Goal: Use online tool/utility: Utilize a website feature to perform a specific function

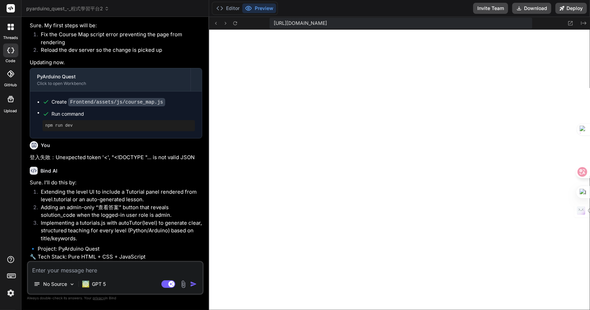
scroll to position [2092, 0]
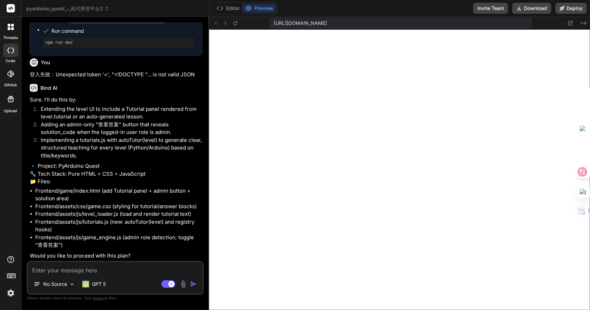
click at [87, 11] on span "pyarduino_quest_-_程式學習平台2" at bounding box center [67, 8] width 83 height 7
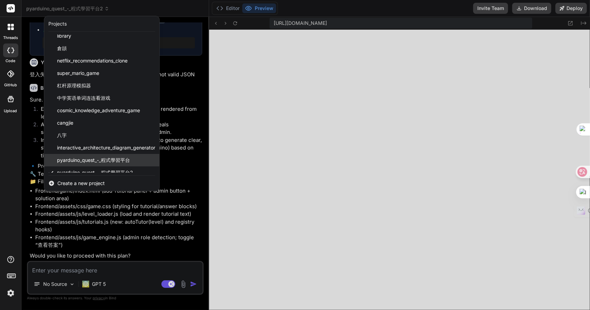
scroll to position [11, 0]
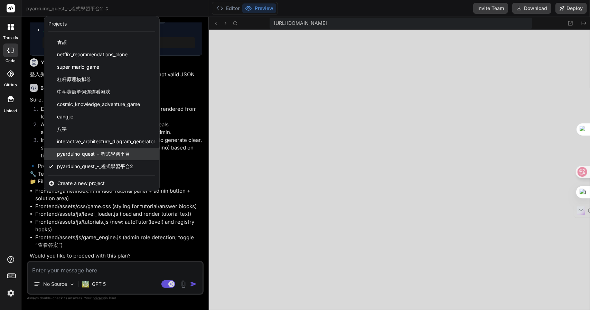
click at [113, 153] on span "pyarduino_quest_-_程式學習平台" at bounding box center [93, 154] width 73 height 7
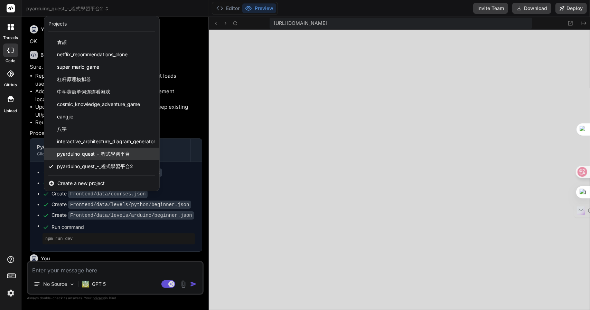
scroll to position [309, 0]
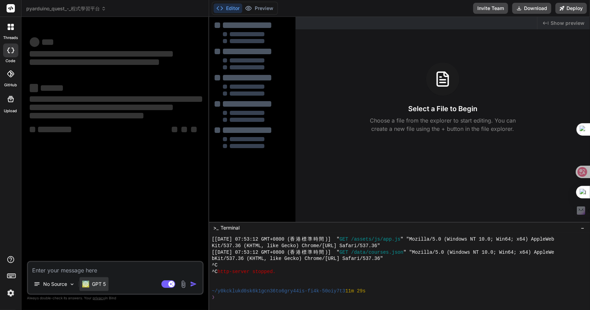
click at [102, 285] on p "GPT 5" at bounding box center [99, 284] width 14 height 7
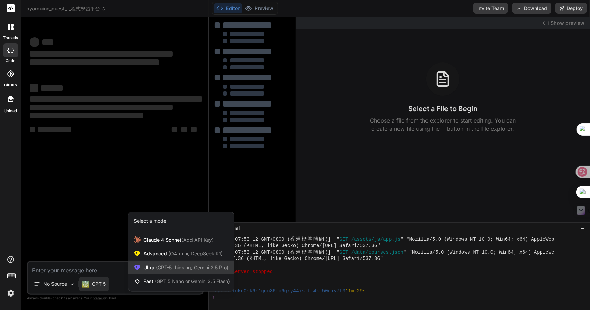
click at [164, 269] on span "(GPT-5 thinking, Gemini 2.5 Pro)" at bounding box center [191, 268] width 74 height 6
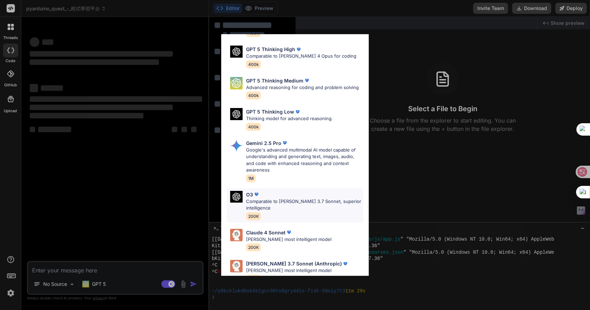
scroll to position [69, 0]
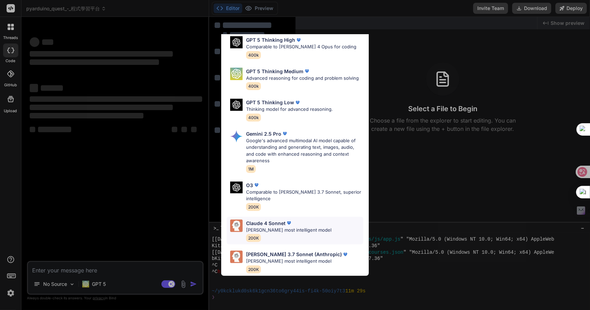
click at [301, 228] on p "[PERSON_NAME] most intelligent model" at bounding box center [288, 230] width 85 height 7
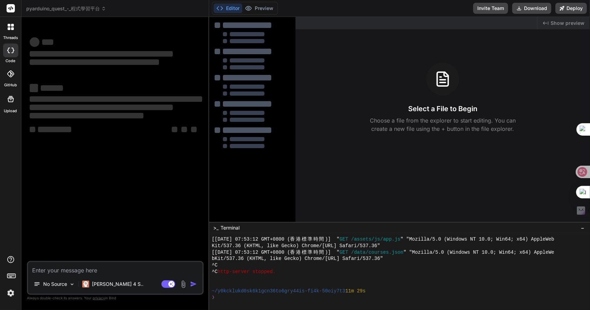
click at [63, 271] on textarea at bounding box center [115, 268] width 174 height 12
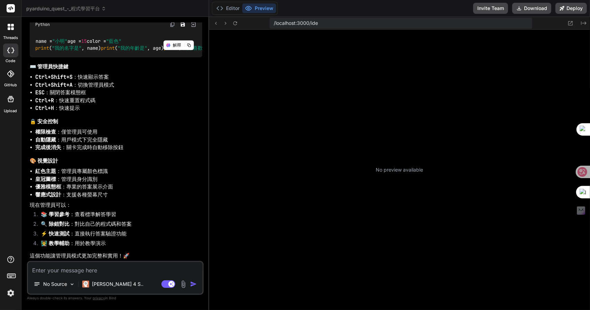
scroll to position [593, 0]
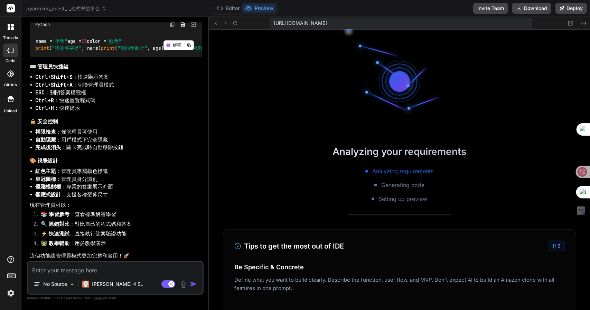
type textarea "x"
type textarea "竹手"
type textarea "x"
type textarea "竹手[PERSON_NAME]"
type textarea "x"
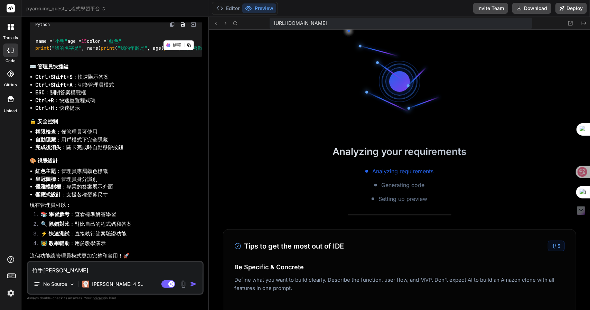
type textarea "我"
type textarea "x"
type textarea "[PERSON_NAME]"
type textarea "x"
type textarea "[PERSON_NAME]"
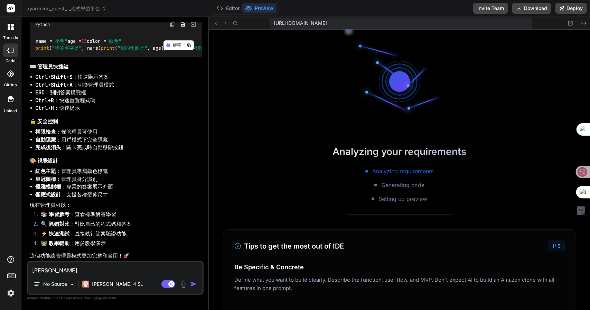
type textarea "x"
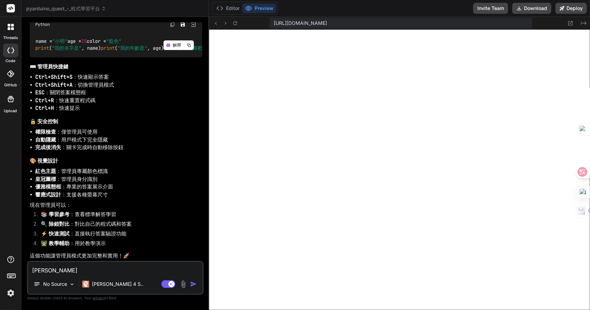
type textarea "我木山心"
type textarea "x"
type textarea "我想"
type textarea "x"
type textarea "我想人"
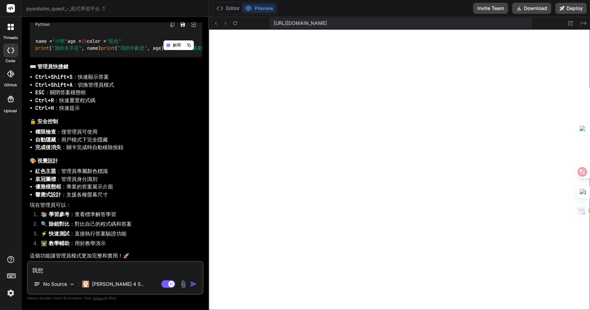
type textarea "x"
type textarea "我想人田"
type textarea "x"
type textarea "我想人[PERSON_NAME]"
type textarea "x"
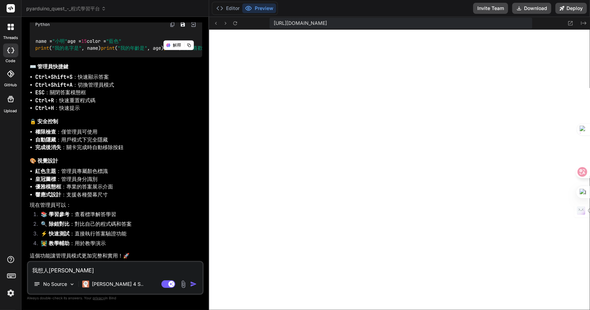
type textarea "我想人[PERSON_NAME]"
type textarea "x"
type textarea "我想每"
type textarea "x"
type textarea "我想每人"
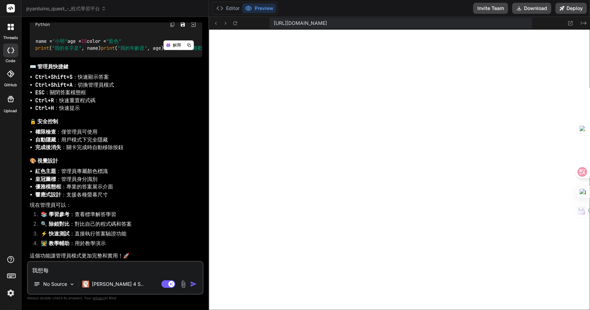
type textarea "x"
type textarea "我想每人田"
type textarea "x"
type textarea "我想每人[PERSON_NAME]"
type textarea "x"
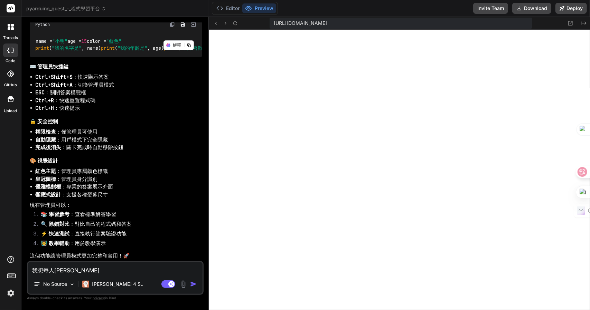
type textarea "我想每人田十口"
type textarea "x"
type textarea "我想每個"
type textarea "x"
type textarea "我想每個心"
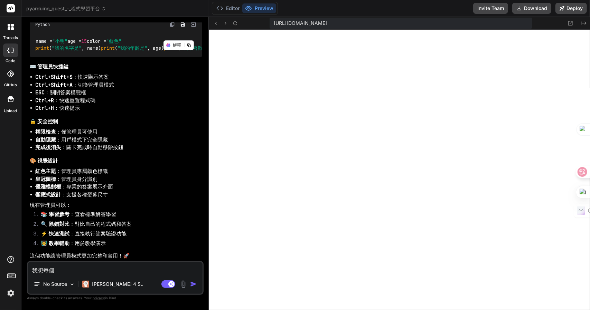
type textarea "x"
type textarea "我想每個心廿"
type textarea "x"
type textarea "我想每個世"
type textarea "x"
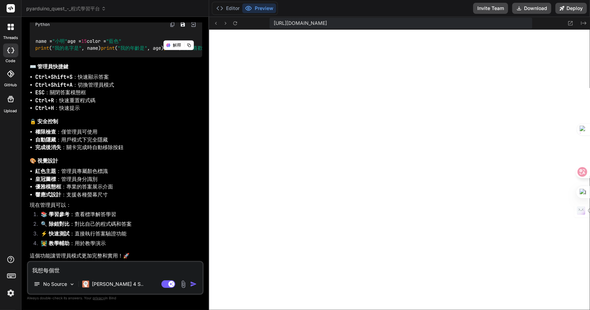
type textarea "我想每個世田"
type textarea "x"
type textarea "我想每個世田人"
type textarea "x"
type textarea "我想每個世田人中"
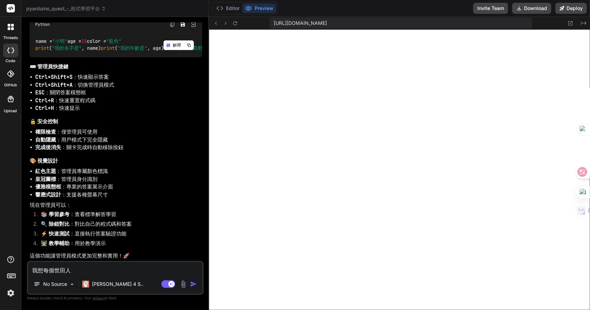
type textarea "x"
type textarea "我想每個世田人中中"
type textarea "x"
type textarea "我想每個世界"
type textarea "x"
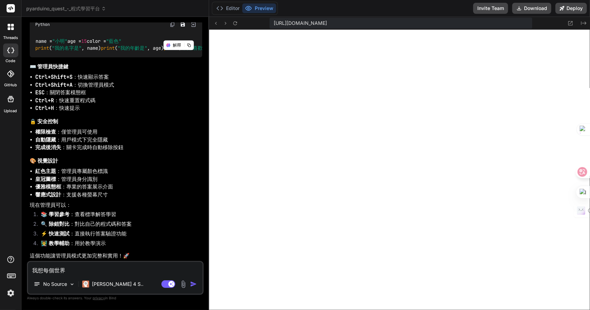
type textarea "我想每個世界十"
type textarea "x"
type textarea "我想每個世界十日"
type textarea "x"
type textarea "我想每個世界十日弓"
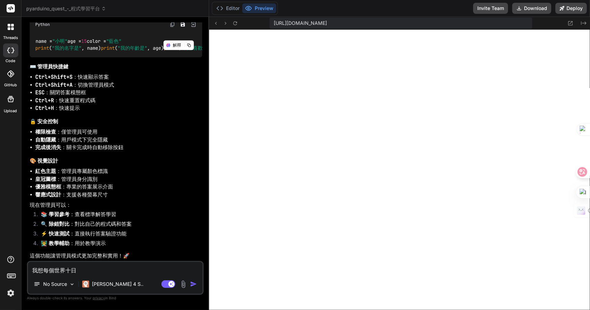
type textarea "x"
type textarea "我想每個世界十日弓中"
type textarea "x"
type textarea "我想每個世界都"
type textarea "x"
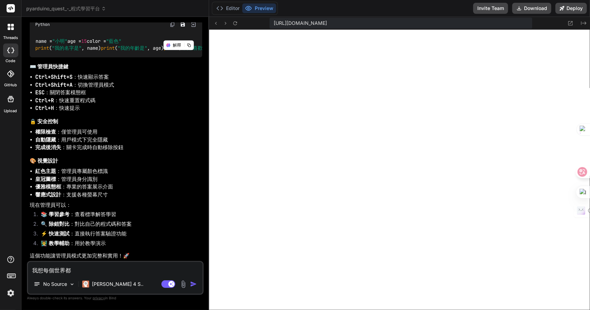
type textarea "我想每個世界都大"
type textarea "x"
type textarea "我想每個世界都大月"
type textarea "x"
type textarea "我想每個世界都有"
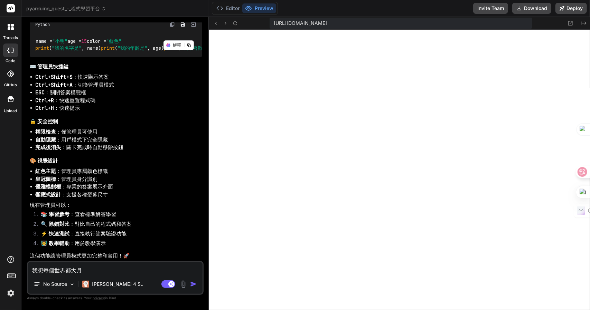
type textarea "x"
type textarea "我想每個世界都有日"
type textarea "x"
type textarea "我想每個世界都有日尸"
type textarea "x"
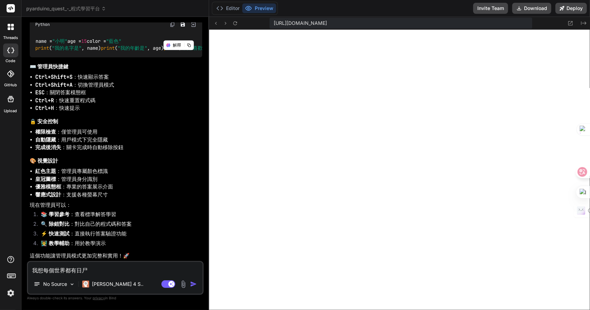
type textarea "我想每個世界都有日尸十"
type textarea "x"
type textarea "我想每個世界都有日尸十水"
type textarea "x"
type textarea "我想每個世界都有最"
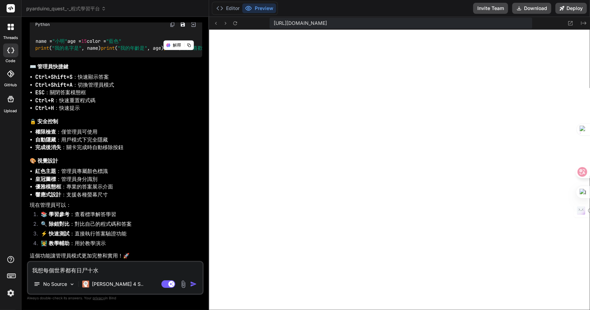
type textarea "x"
type textarea "我想每個世界都有最火"
type textarea "x"
type textarea "我想每個世界都有最火竹"
type textarea "x"
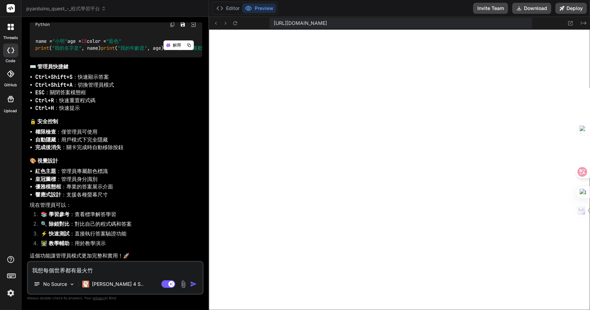
type textarea "我想每個世界都有最少"
type textarea "x"
type textarea "我想每個世界都有最少一"
type textarea "x"
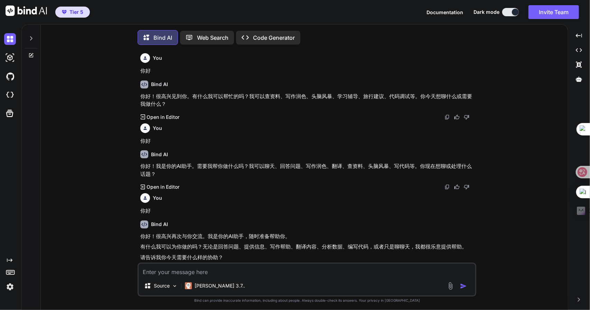
type textarea "x"
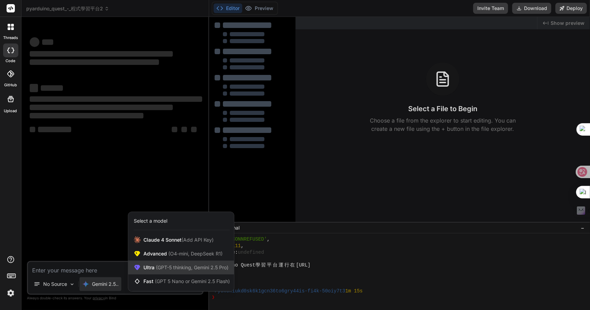
scroll to position [619, 0]
click at [58, 266] on div at bounding box center [295, 155] width 590 height 310
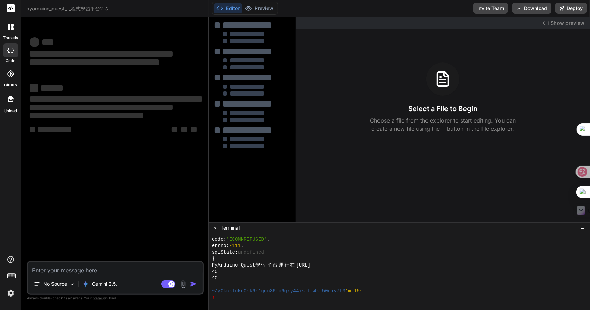
click at [57, 269] on textarea at bounding box center [115, 268] width 174 height 12
click at [104, 282] on p "Gemini 2.5.." at bounding box center [105, 284] width 27 height 7
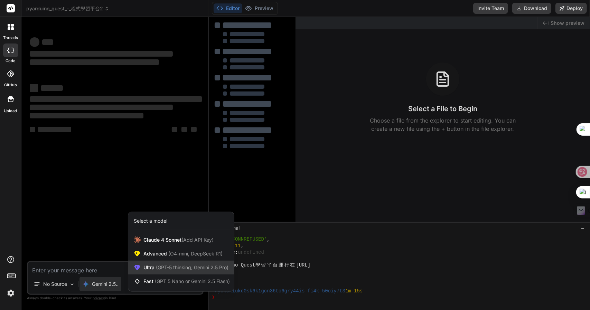
click at [160, 270] on span "(GPT-5 thinking, Gemini 2.5 Pro)" at bounding box center [191, 268] width 74 height 6
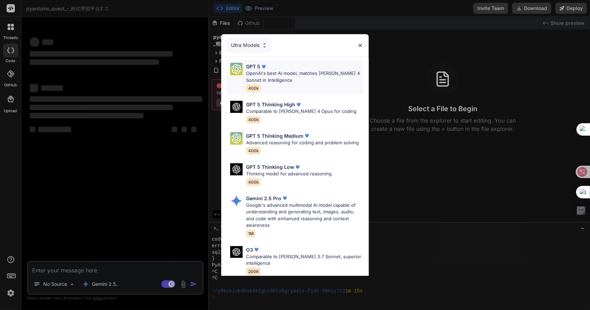
click at [287, 72] on p "OpenAI's best AI model, matches [PERSON_NAME] 4 Sonnet in Intelligence" at bounding box center [304, 76] width 117 height 13
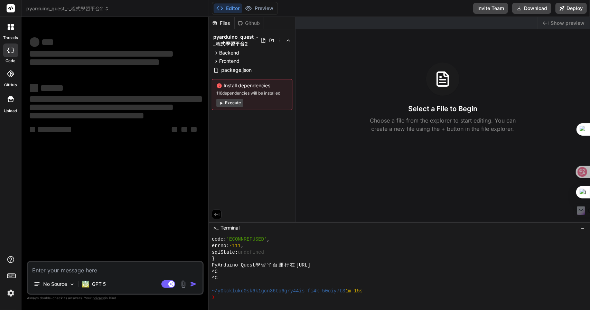
click at [113, 270] on textarea at bounding box center [115, 268] width 174 height 12
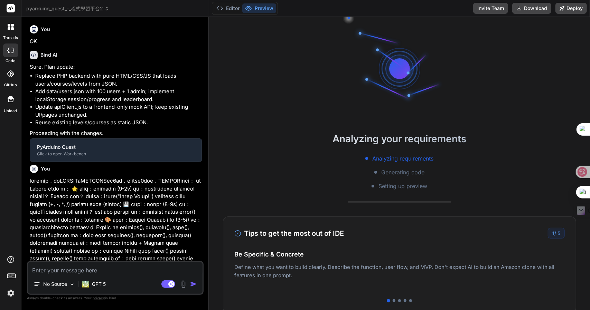
type textarea "x"
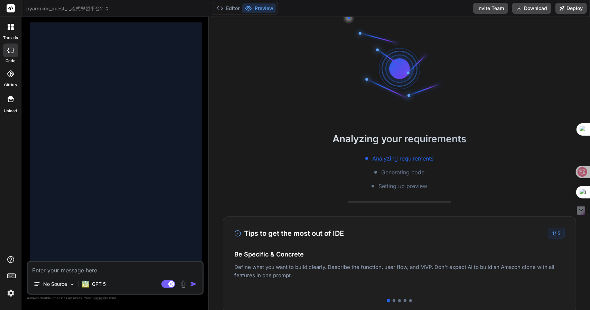
scroll to position [1515, 0]
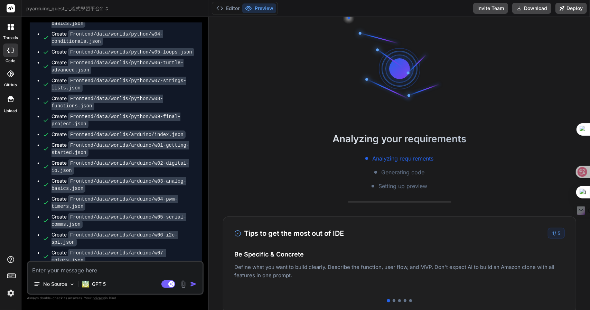
click at [112, 269] on textarea at bounding box center [115, 268] width 174 height 12
type textarea "日"
type textarea "x"
type textarea "日一"
type textarea "x"
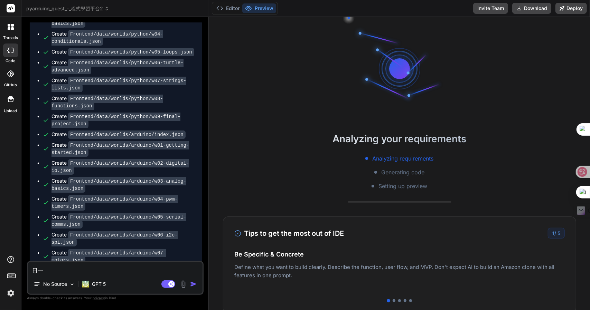
type textarea "日一卜"
type textarea "x"
type textarea "日一卜人"
type textarea "x"
type textarea "是"
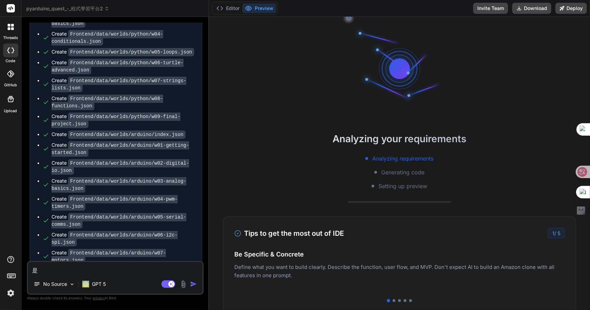
type textarea "x"
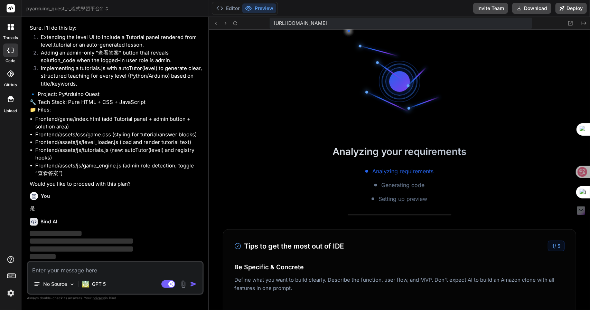
scroll to position [1012, 0]
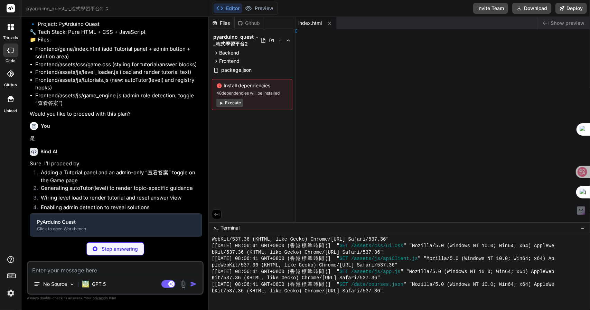
type textarea "x"
type textarea "}"
type textarea "x"
type textarea "})();"
type textarea "x"
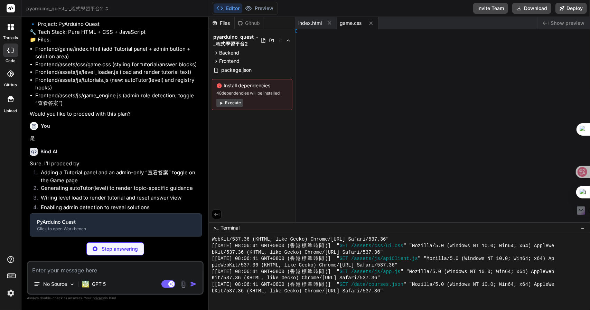
type textarea "%`; } };"
type textarea "x"
type textarea ");"
type textarea "x"
